Goal: Information Seeking & Learning: Learn about a topic

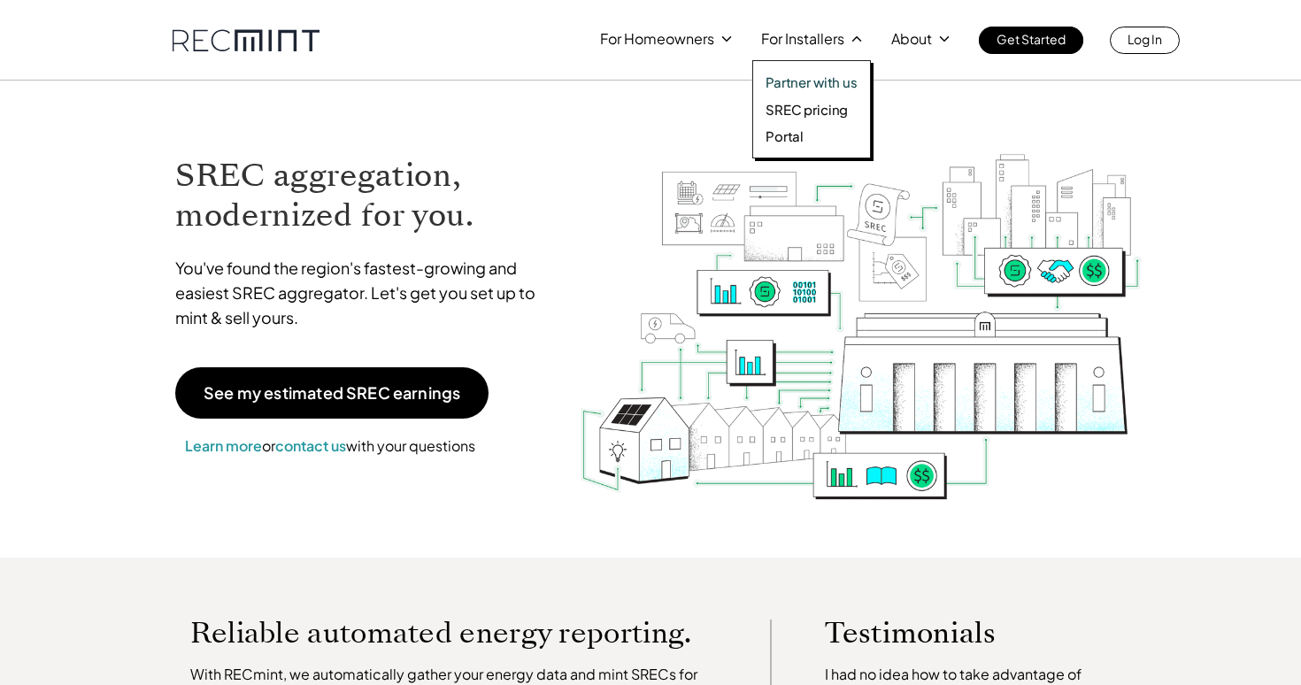
click at [795, 98] on div "Partner with us SREC pricing Portal" at bounding box center [811, 109] width 119 height 98
click at [796, 118] on div "Partner with us SREC pricing Portal" at bounding box center [811, 109] width 119 height 98
click at [799, 108] on p "SREC pricing" at bounding box center [806, 110] width 82 height 18
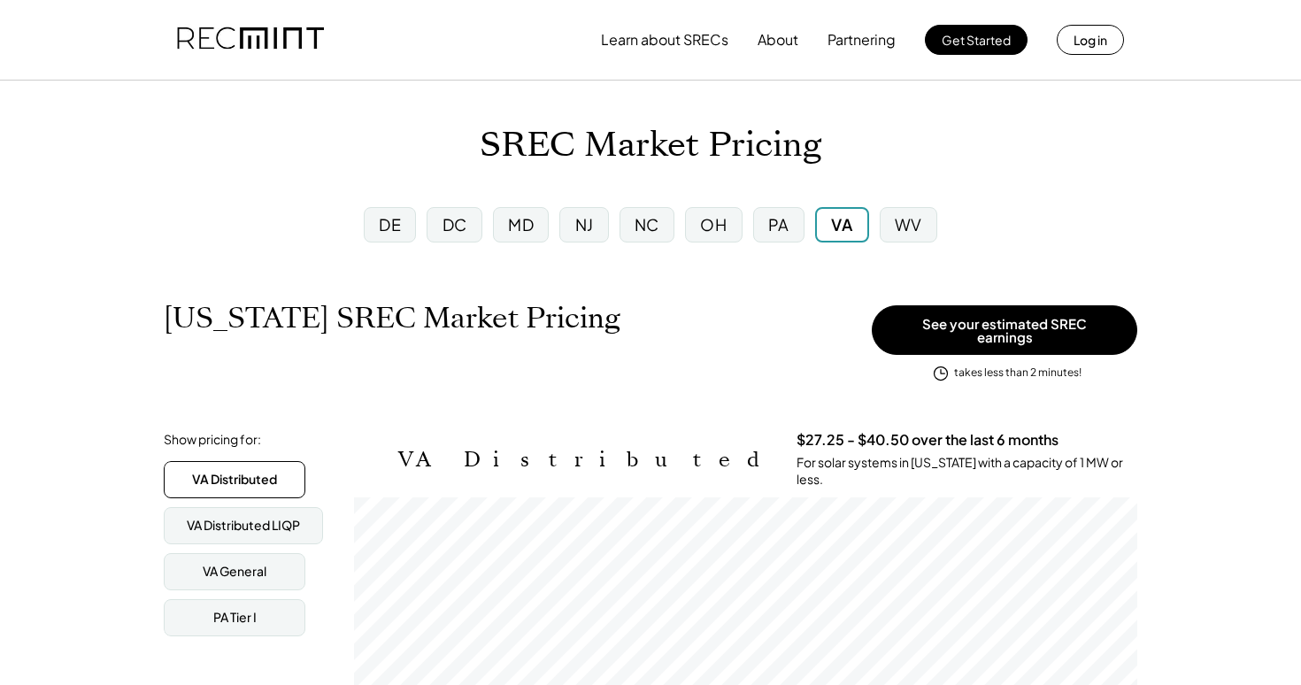
scroll to position [292, 783]
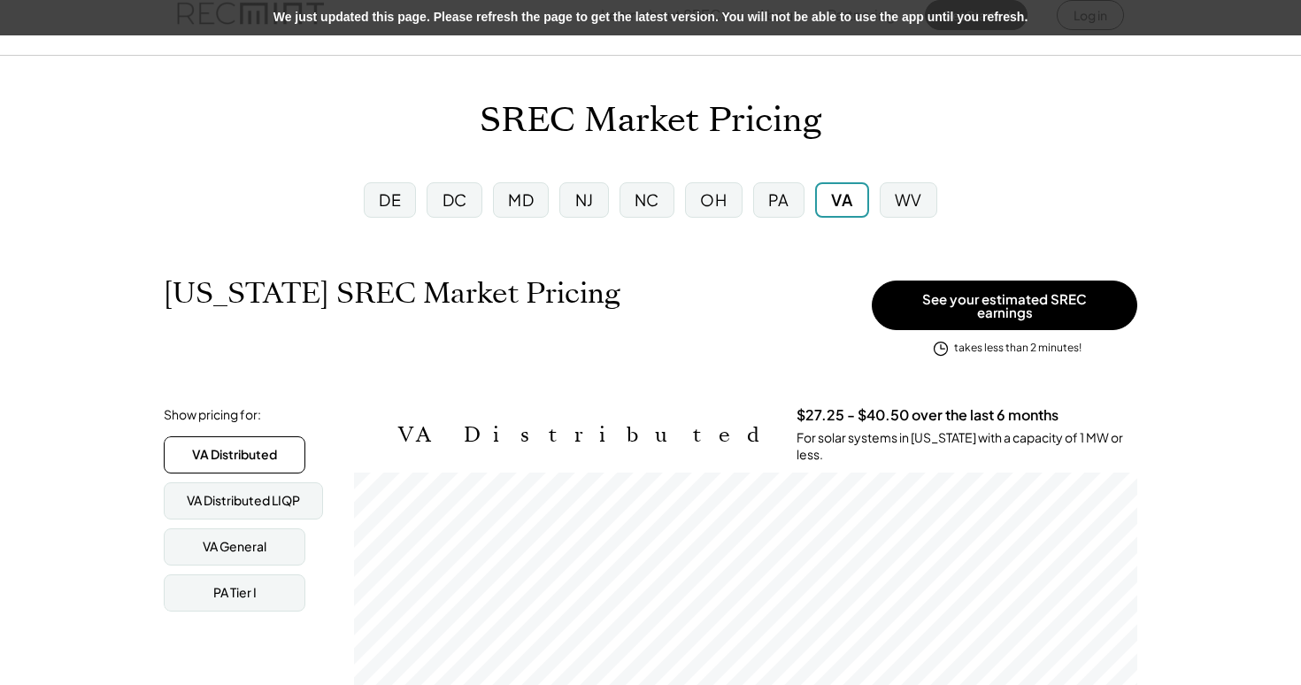
scroll to position [20, 0]
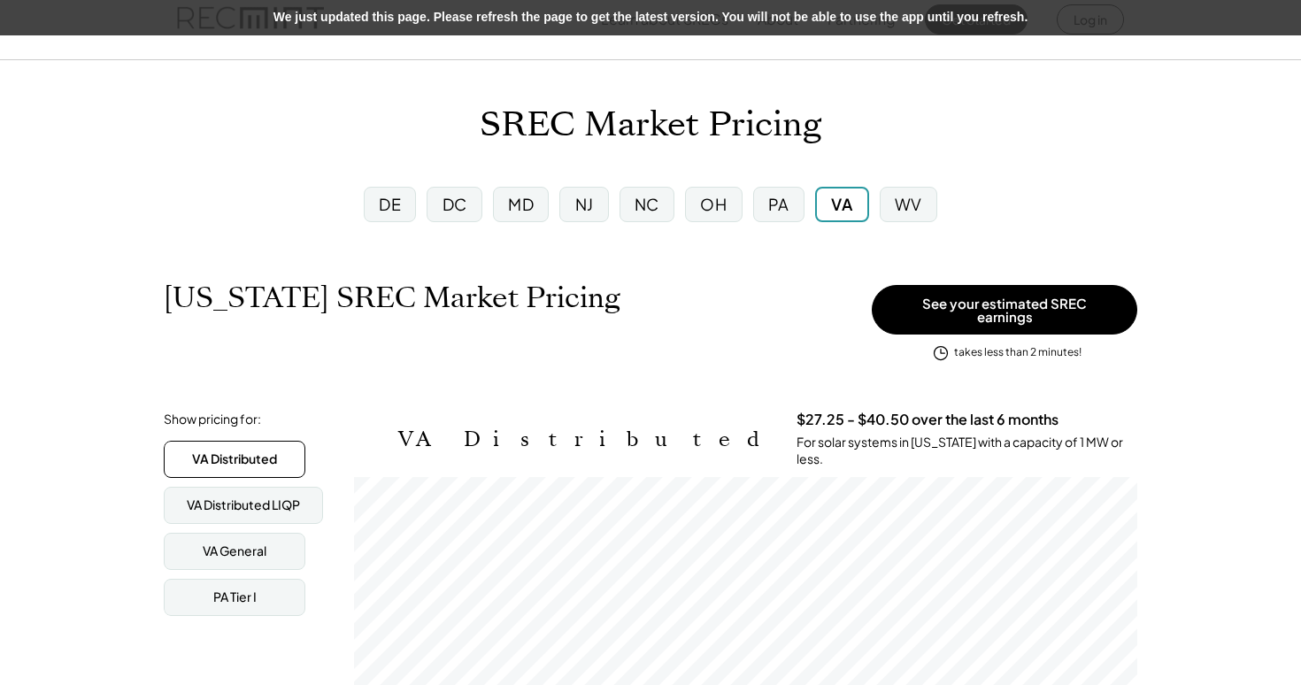
click at [526, 205] on div "MD" at bounding box center [521, 204] width 26 height 22
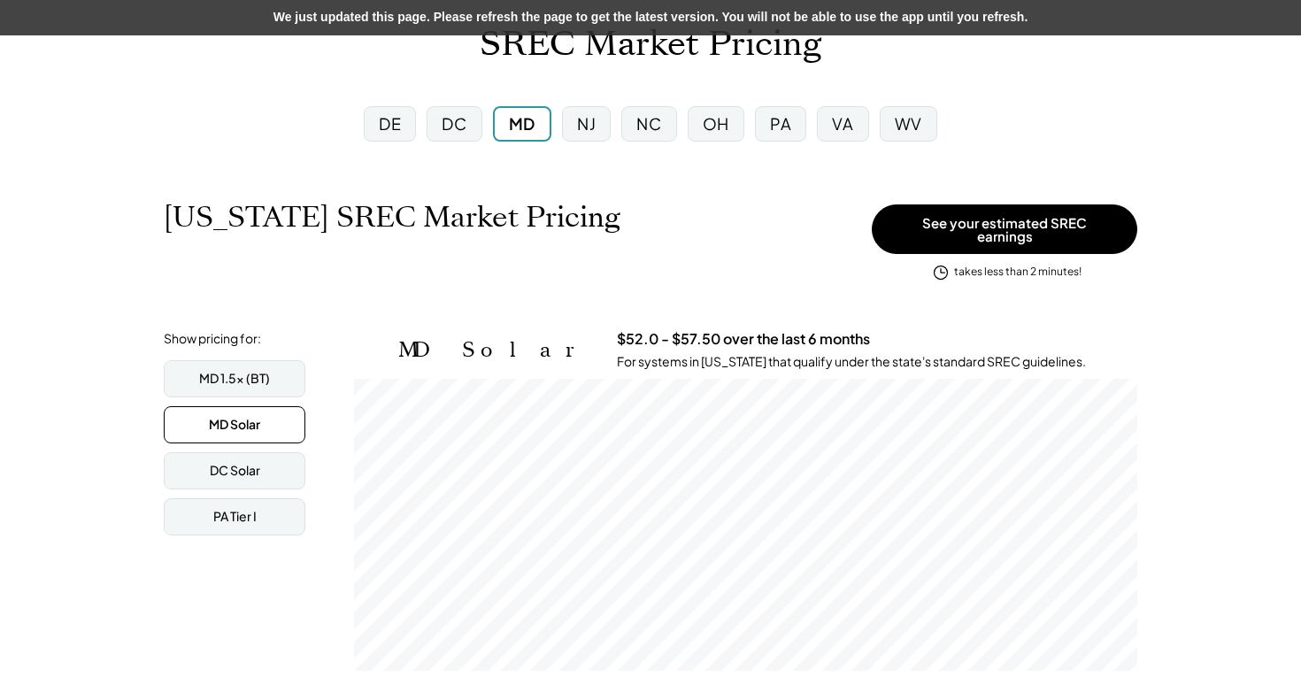
scroll to position [292, 783]
click at [459, 127] on div "DC" at bounding box center [454, 123] width 25 height 22
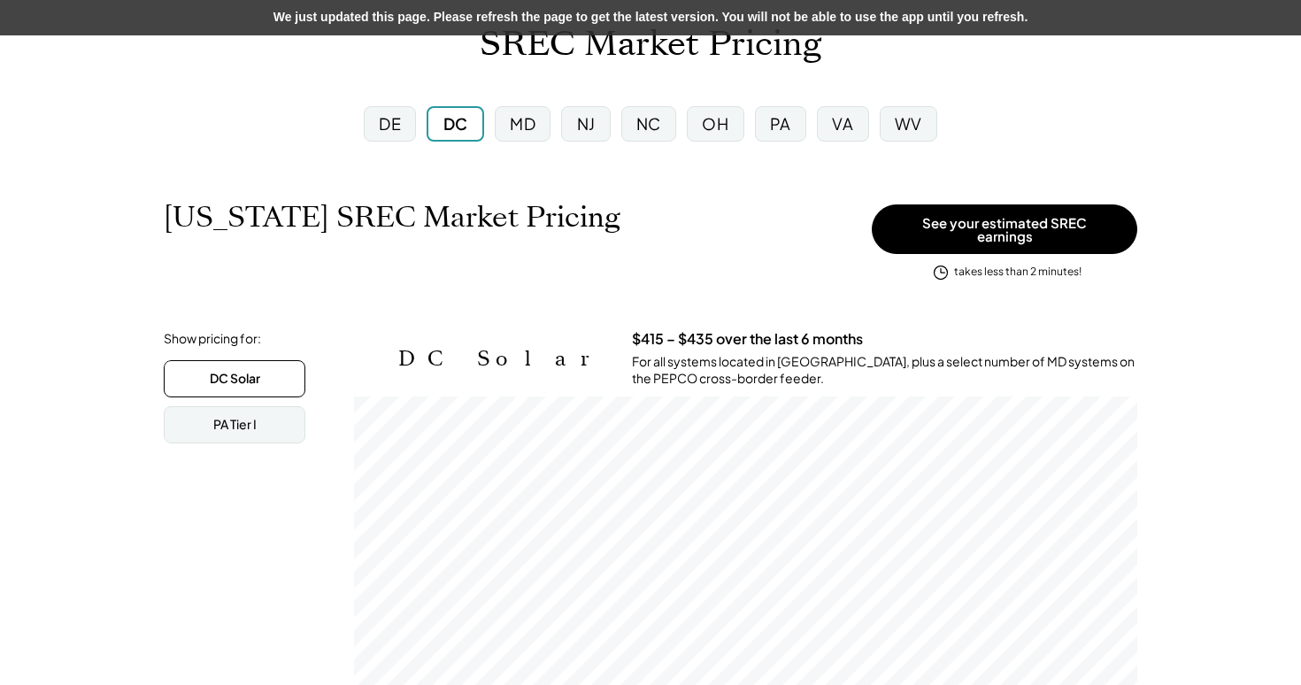
scroll to position [292, 783]
click at [519, 118] on div "MD" at bounding box center [523, 123] width 26 height 22
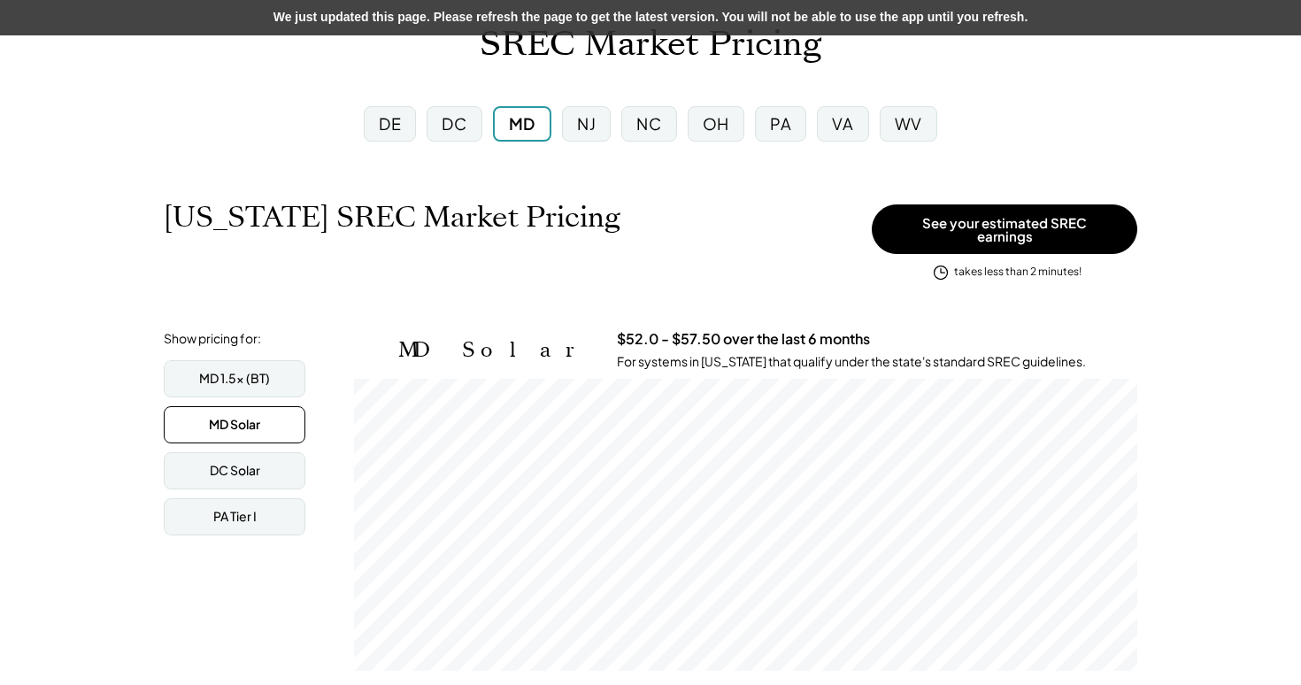
scroll to position [292, 783]
click at [592, 127] on div "NJ" at bounding box center [586, 123] width 19 height 22
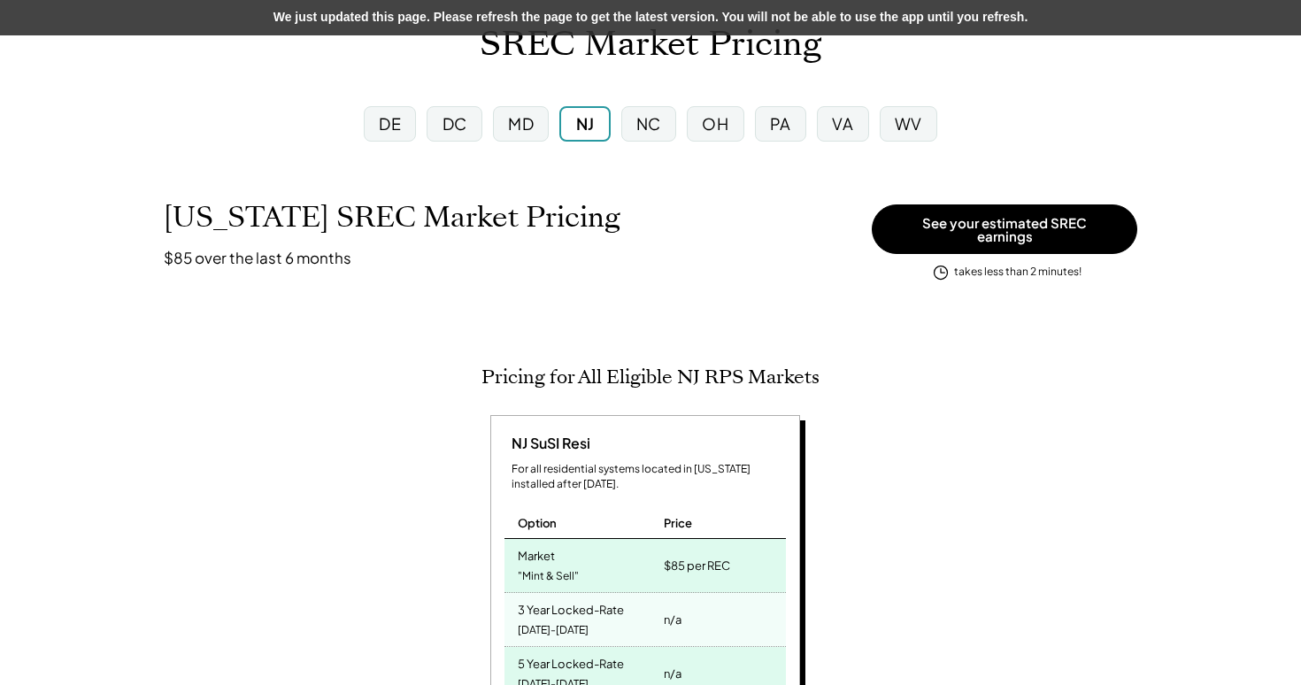
click at [832, 127] on div "VA" at bounding box center [842, 123] width 51 height 35
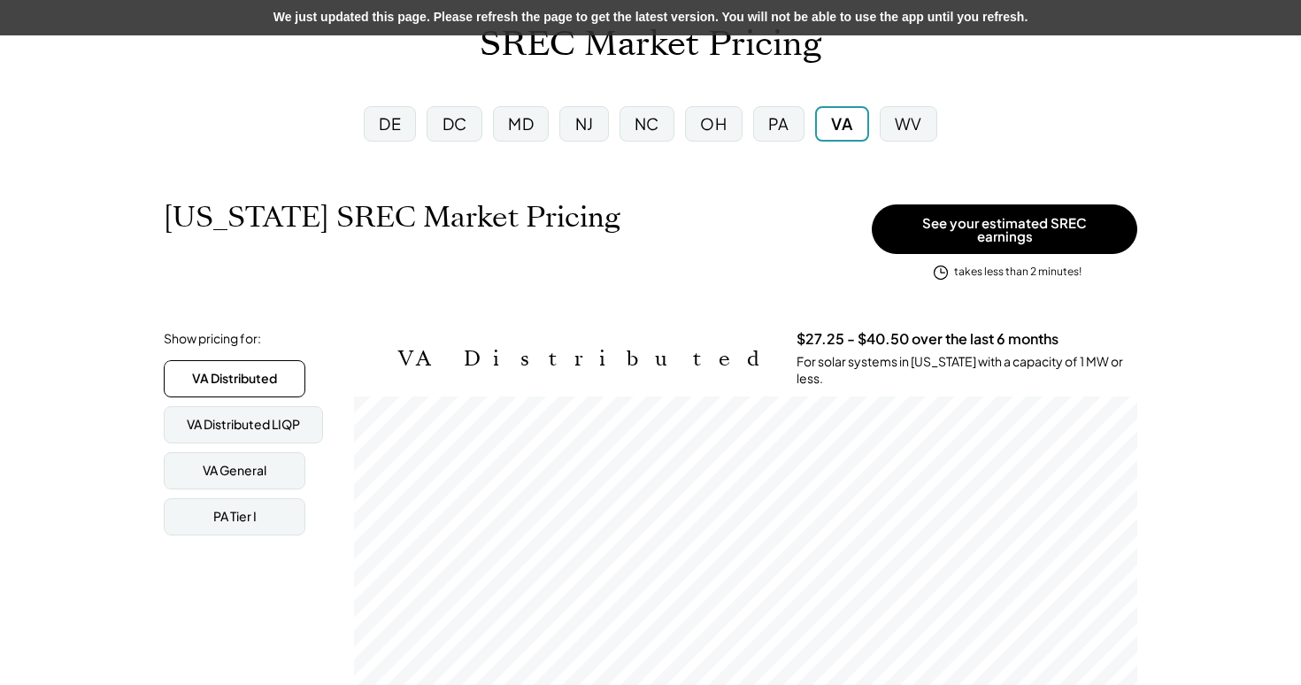
scroll to position [292, 783]
